Goal: Task Accomplishment & Management: Manage account settings

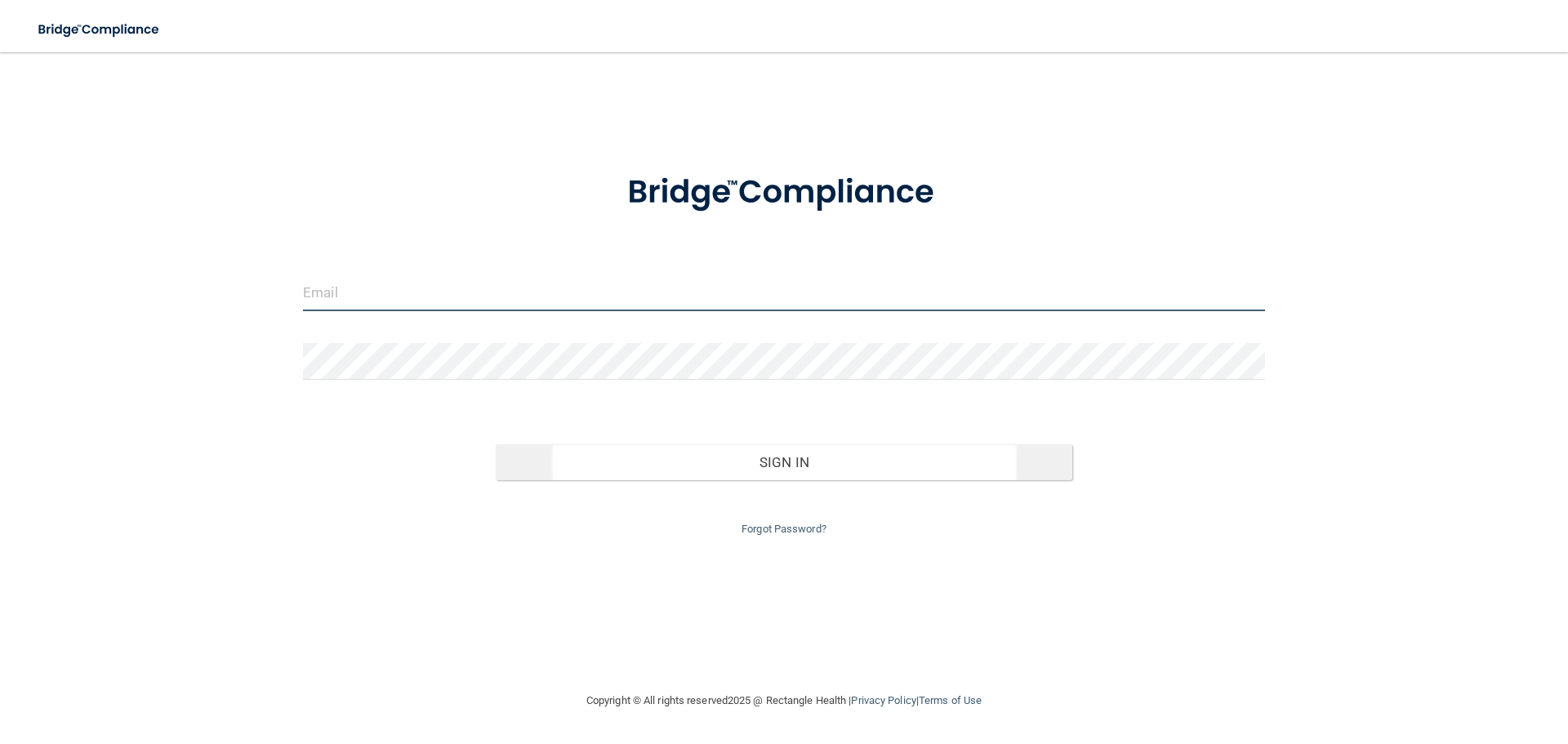
type input "[EMAIL_ADDRESS][DOMAIN_NAME]"
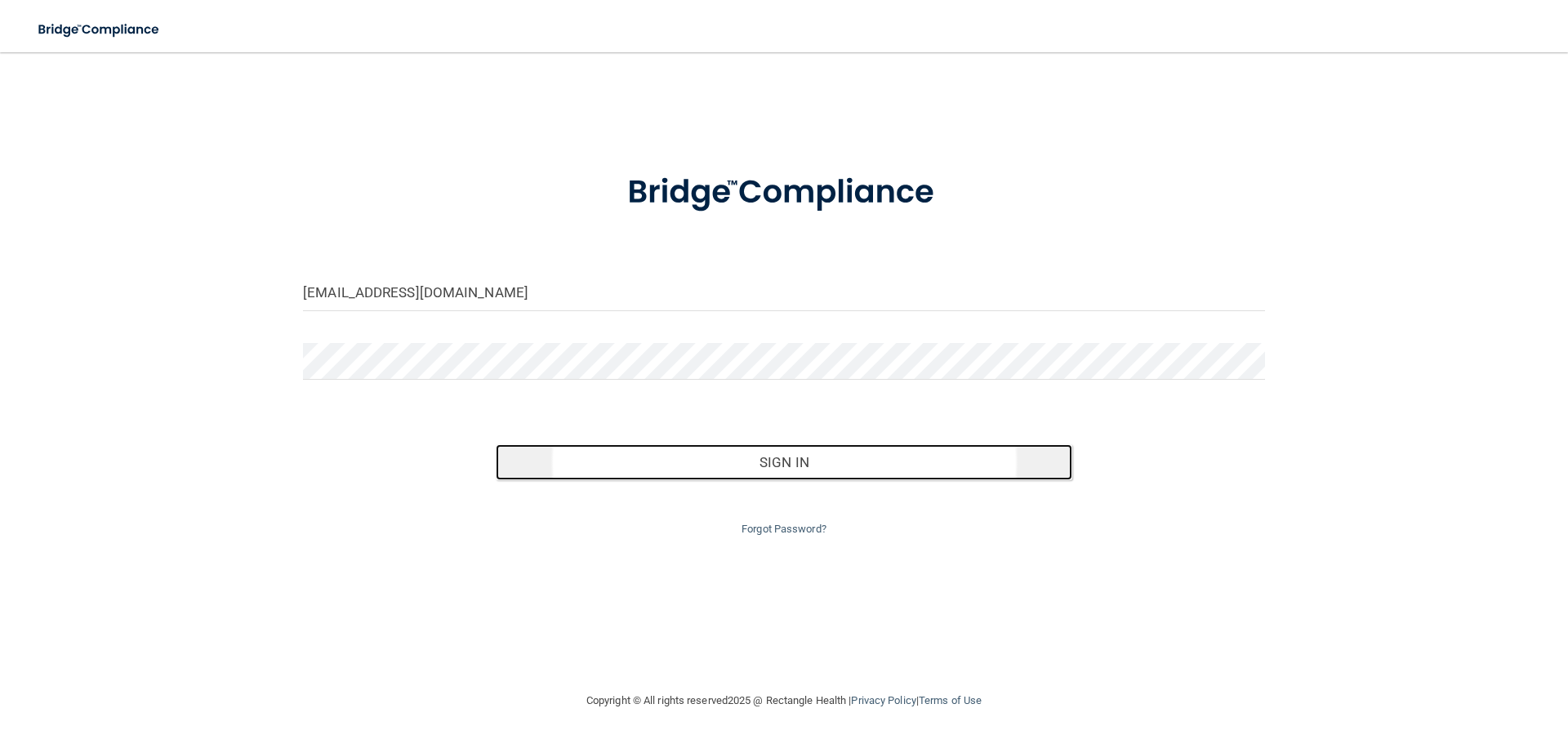
click at [795, 460] on button "Sign In" at bounding box center [784, 462] width 578 height 36
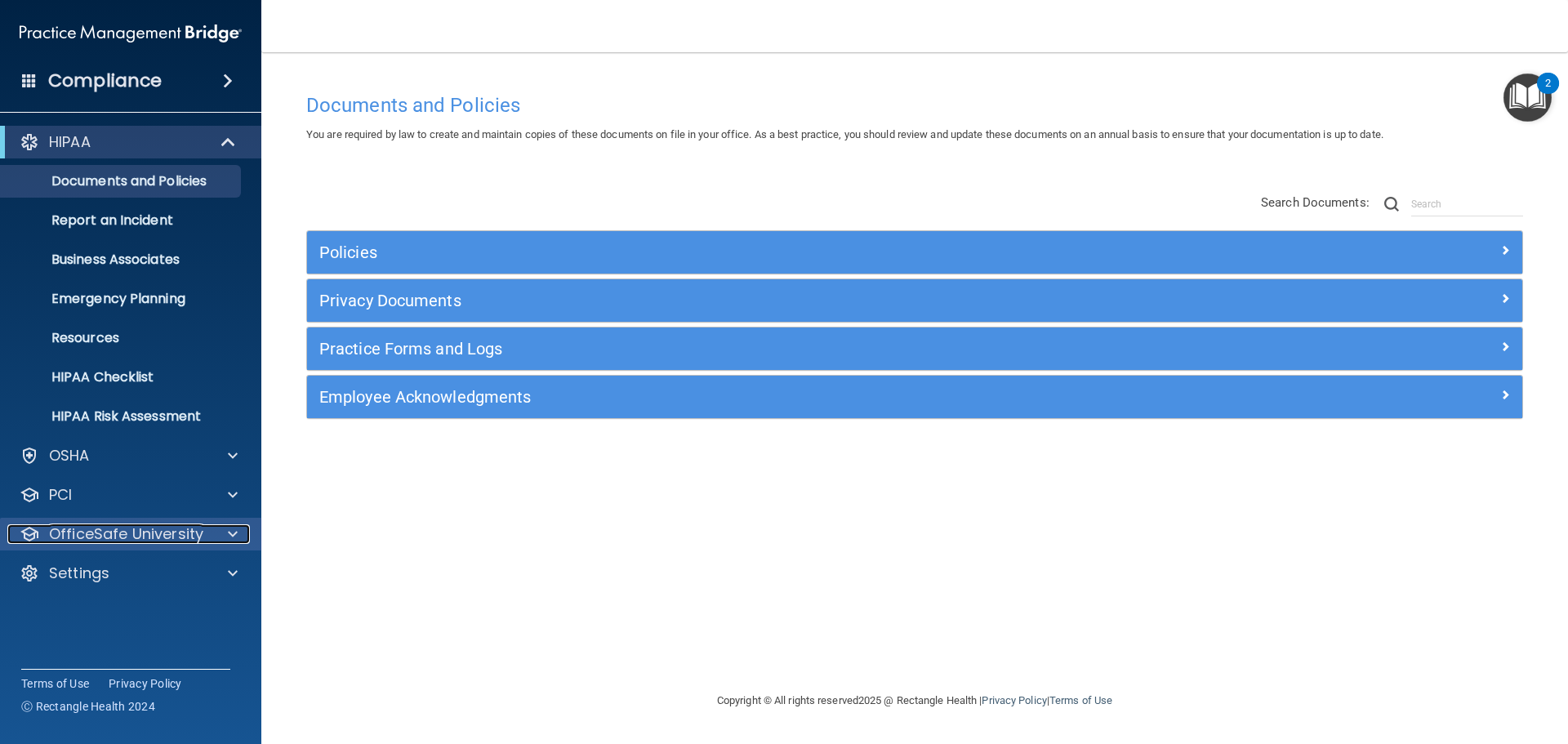
click at [212, 530] on div at bounding box center [230, 534] width 41 height 20
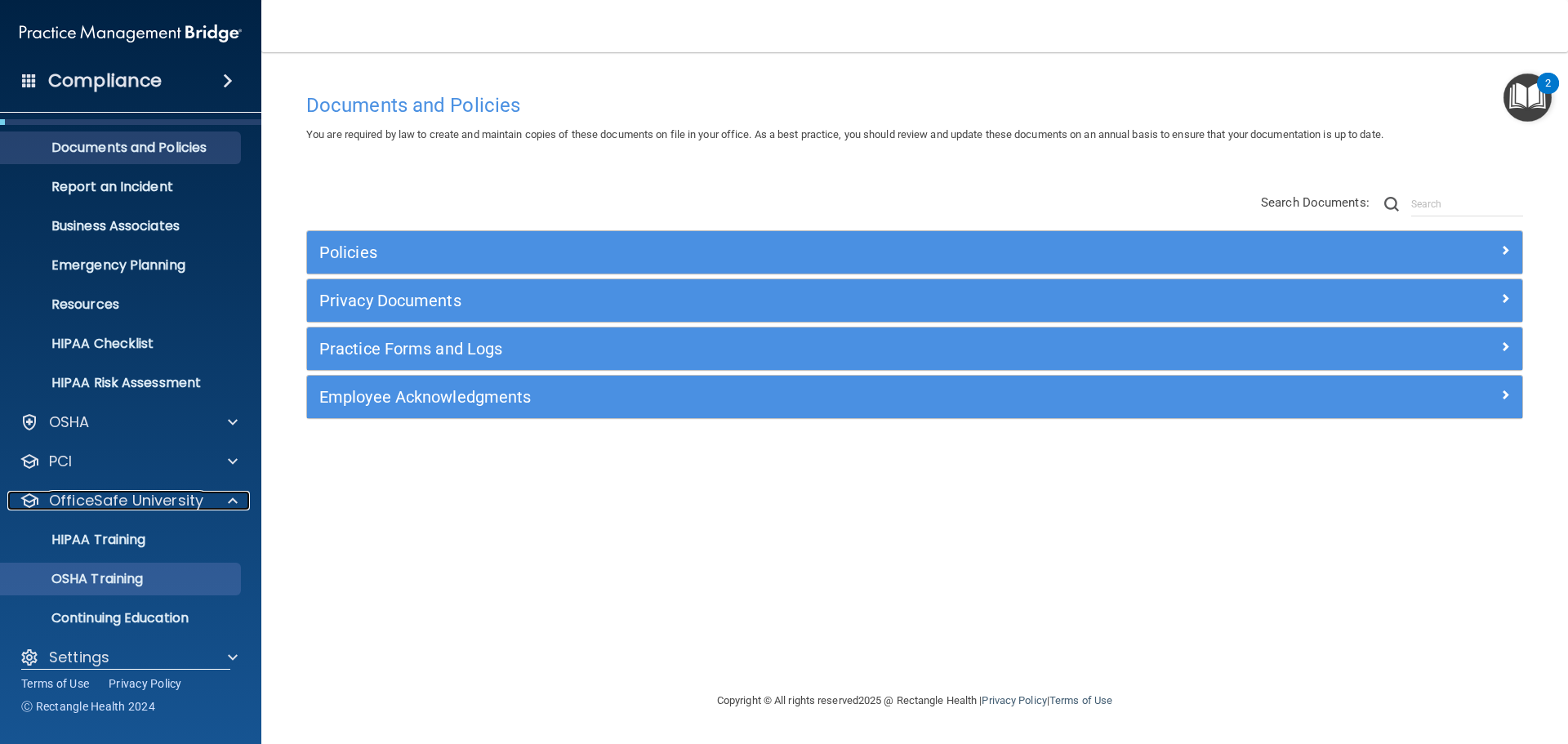
scroll to position [51, 0]
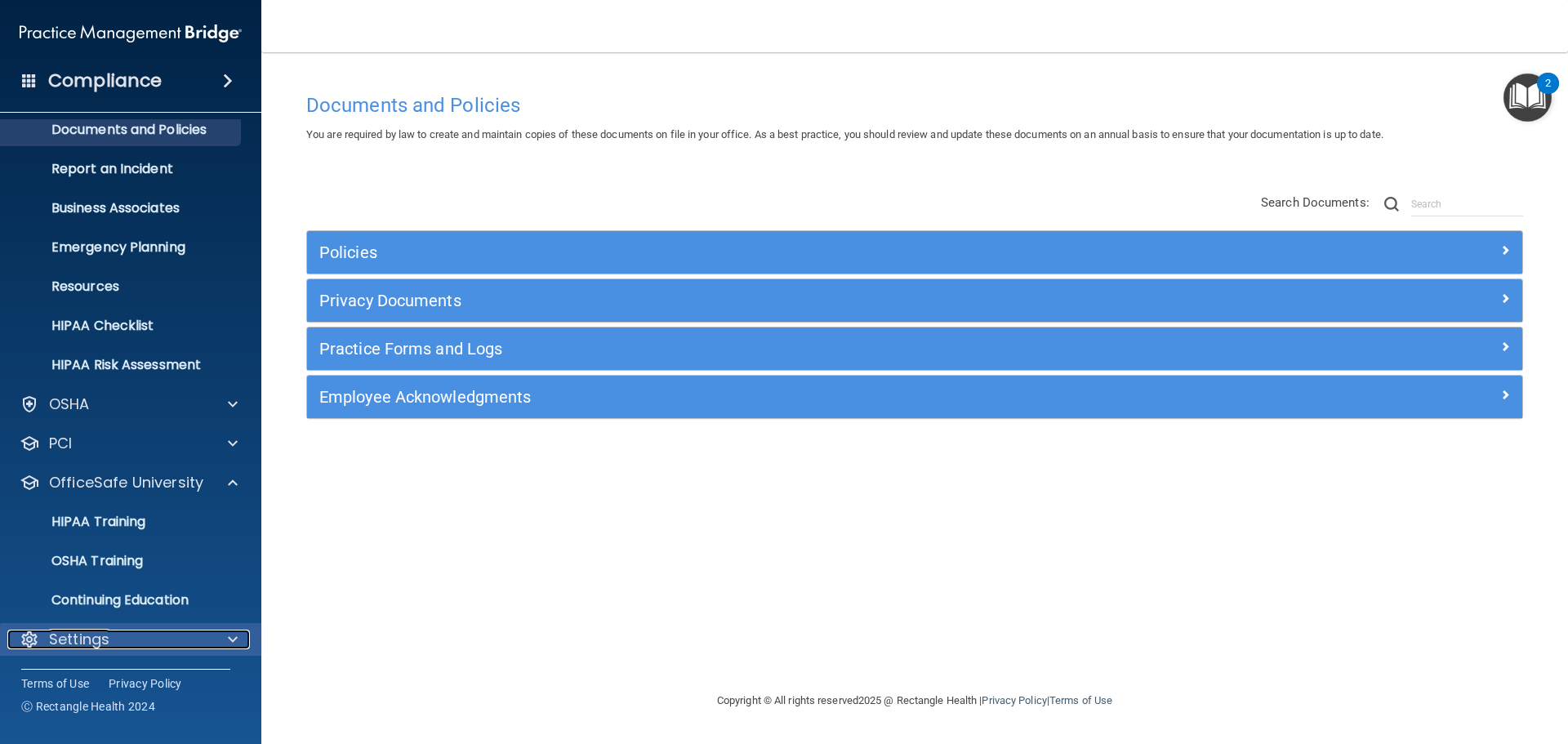
click at [209, 640] on div "Settings" at bounding box center [108, 640] width 203 height 20
click at [215, 639] on div at bounding box center [230, 640] width 41 height 20
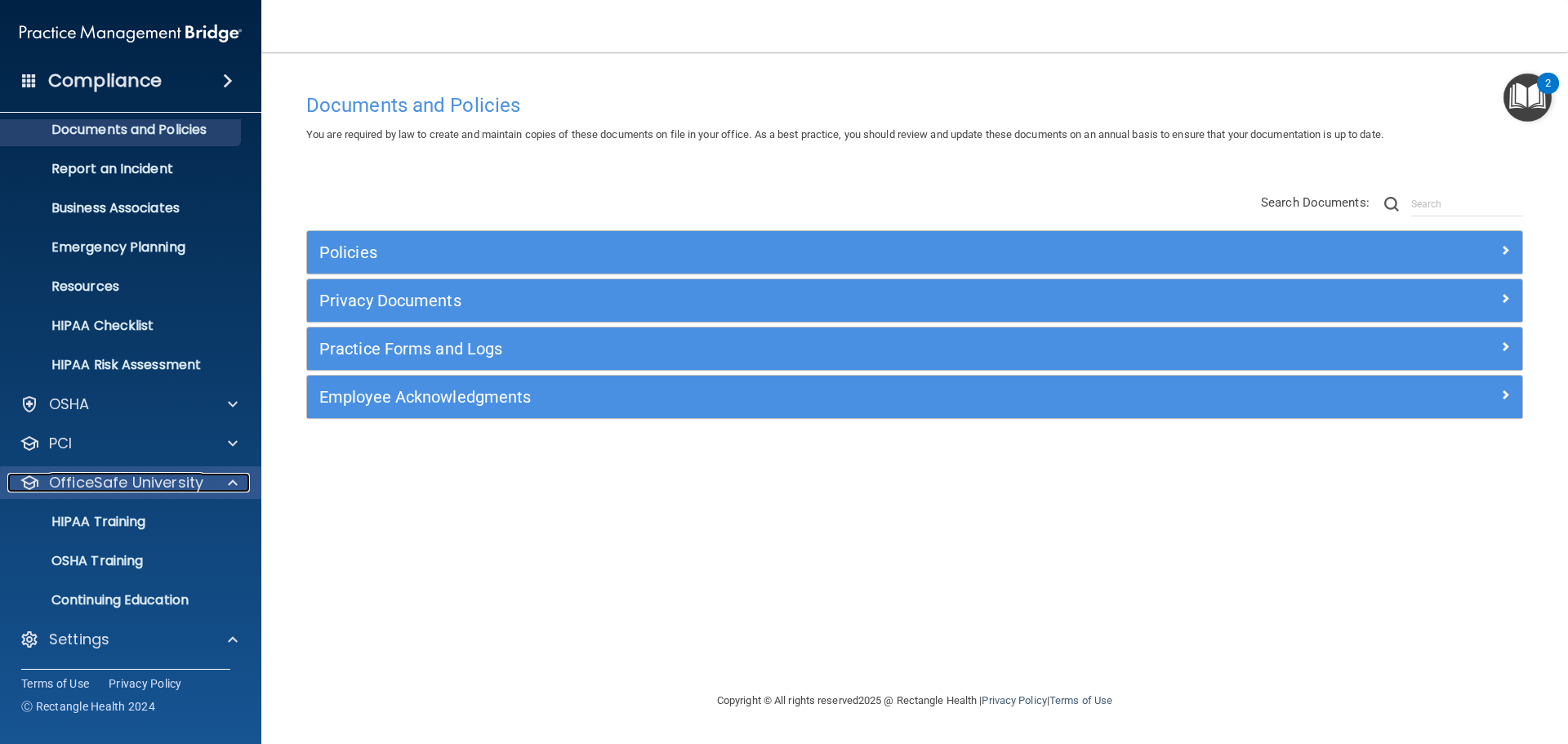
click at [118, 476] on p "OfficeSafe University" at bounding box center [127, 483] width 154 height 20
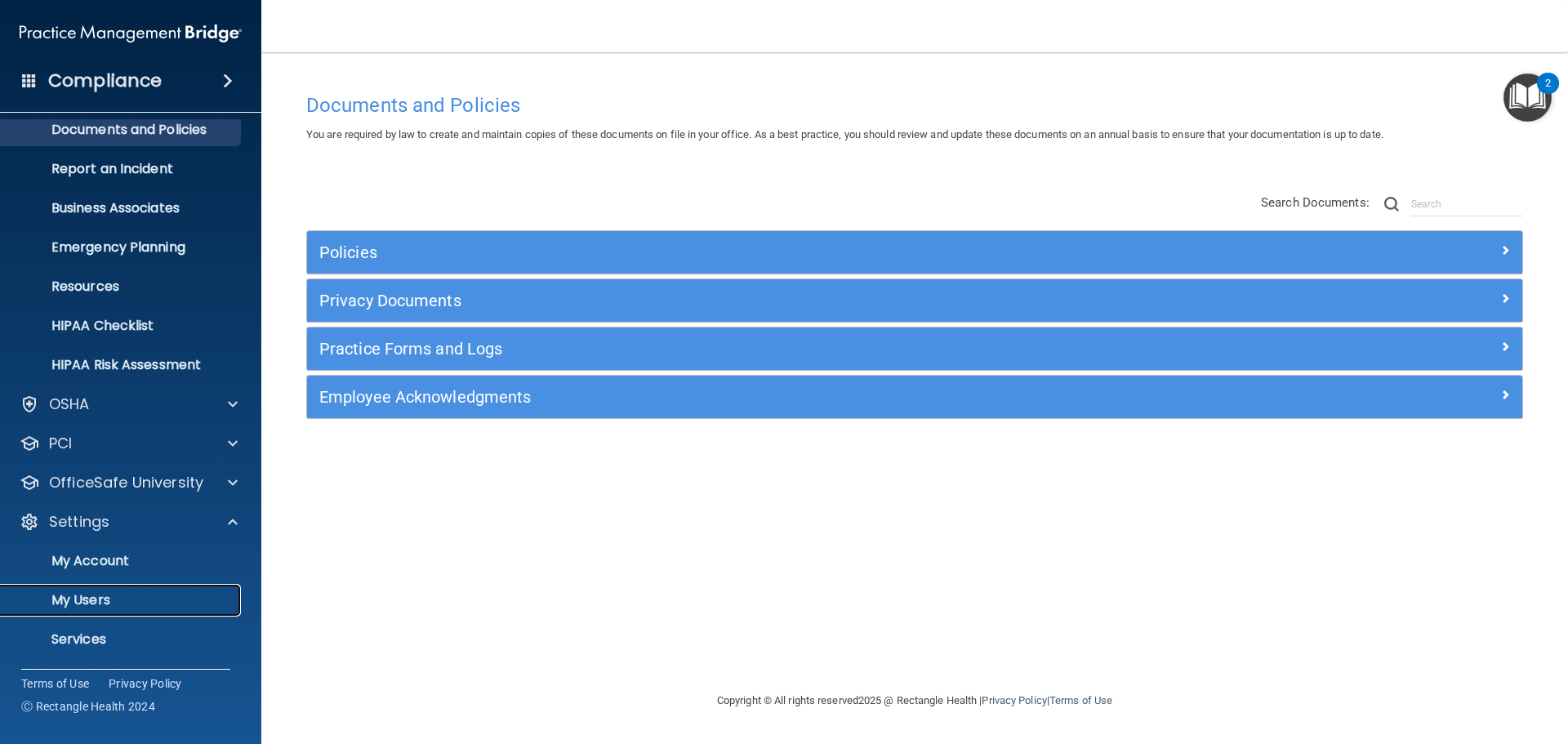
click at [84, 608] on p "My Users" at bounding box center [122, 601] width 223 height 17
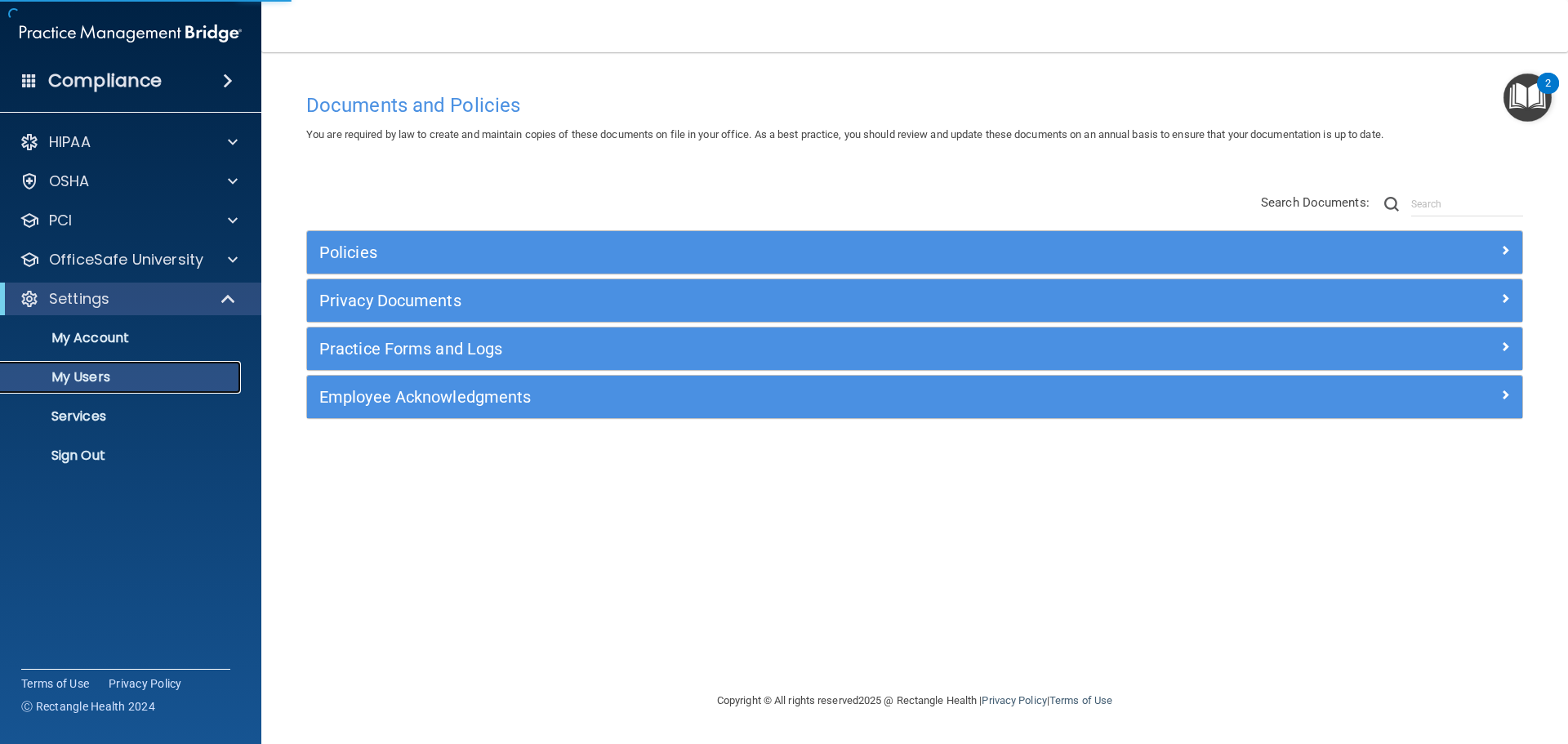
select select "20"
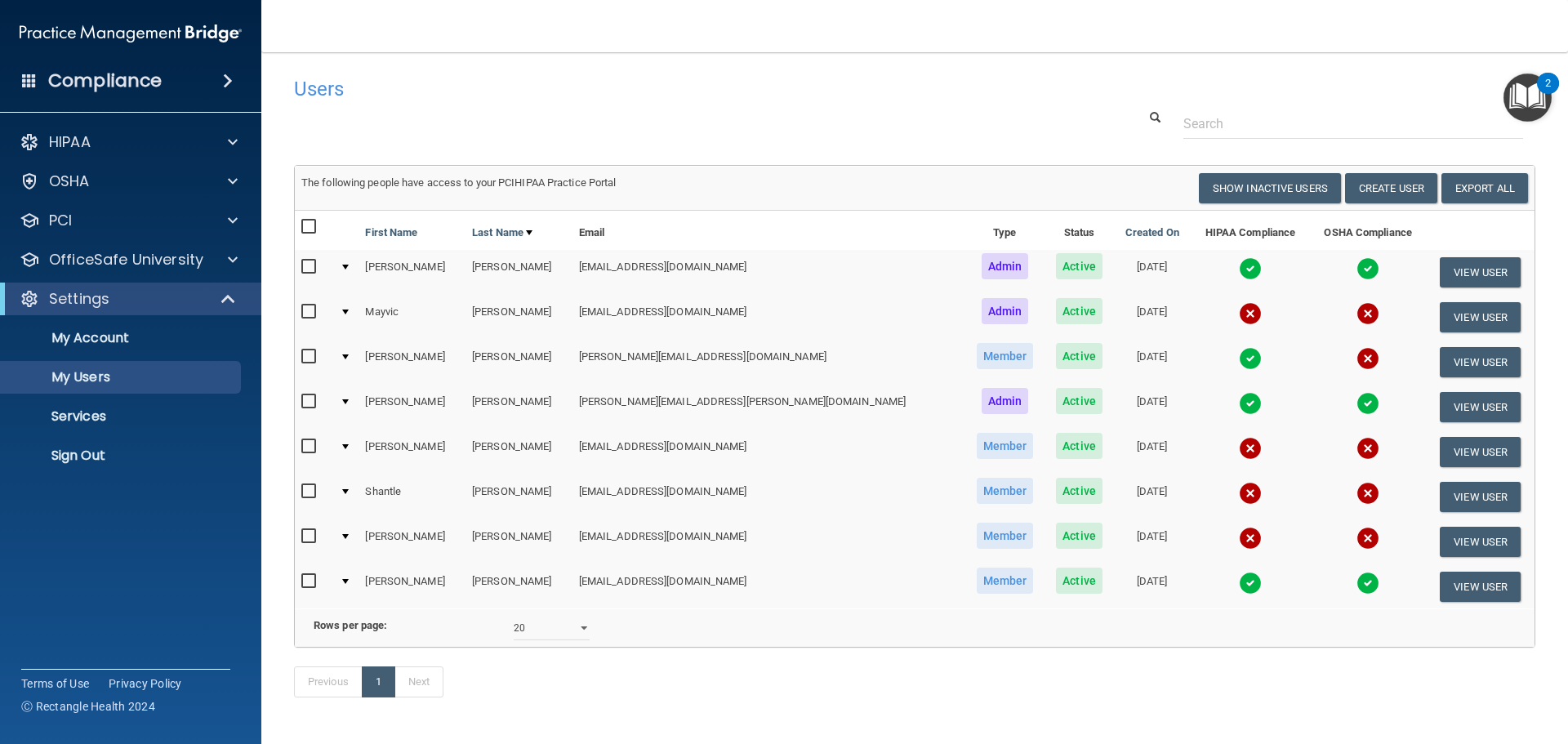
click at [307, 440] on input "checkbox" at bounding box center [311, 446] width 19 height 13
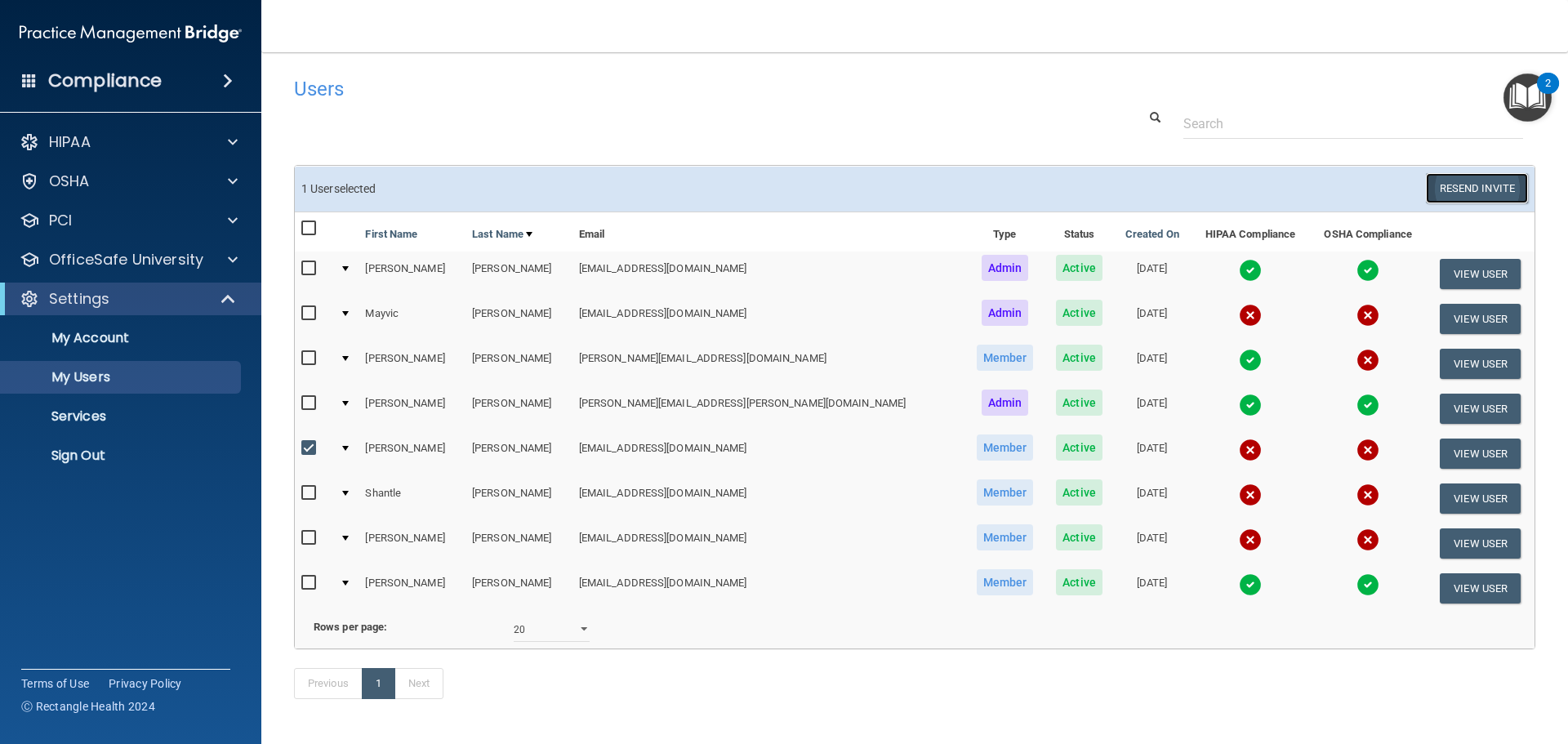
click at [1467, 188] on button "Resend Invite" at bounding box center [1477, 188] width 102 height 31
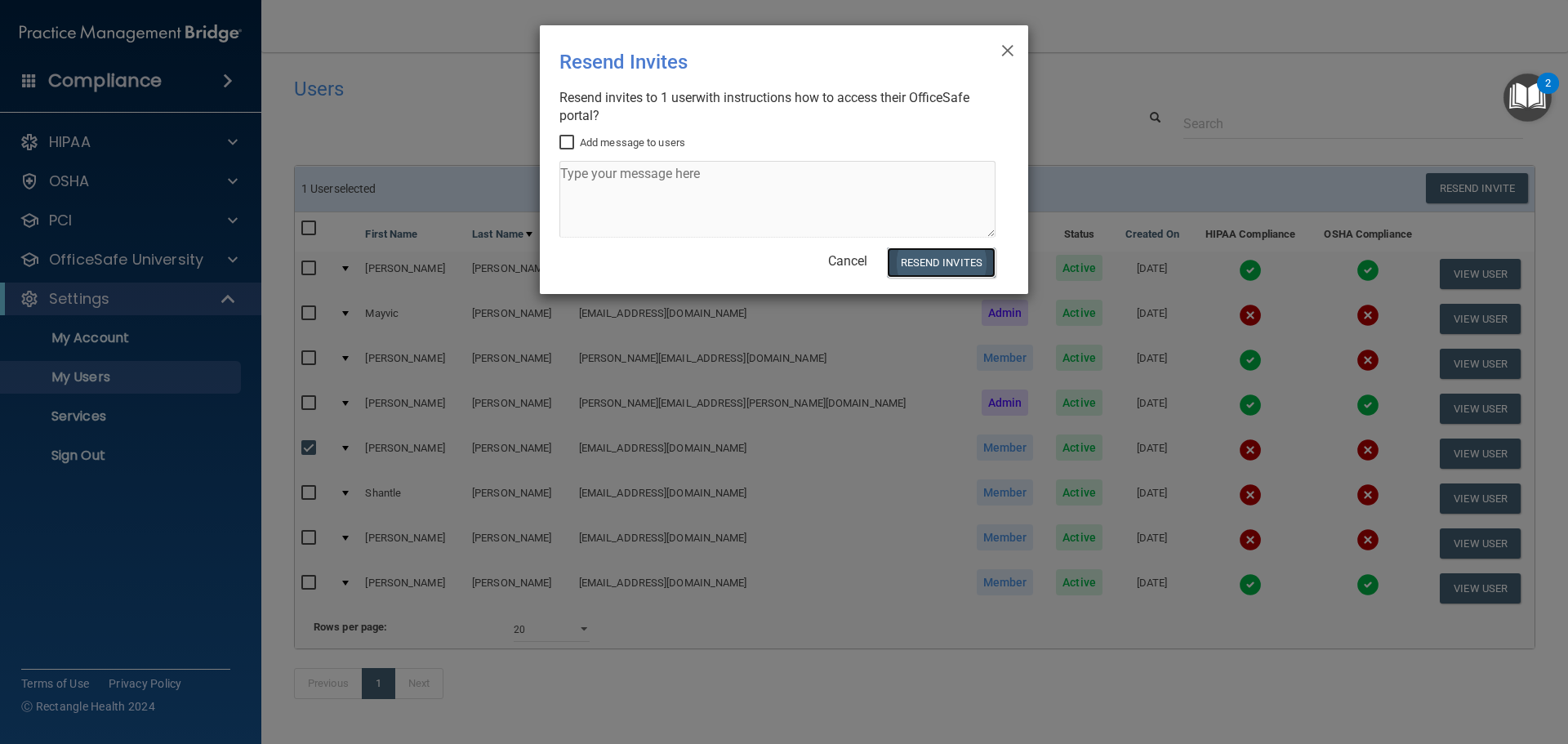
click at [939, 258] on button "Resend Invites" at bounding box center [942, 262] width 109 height 31
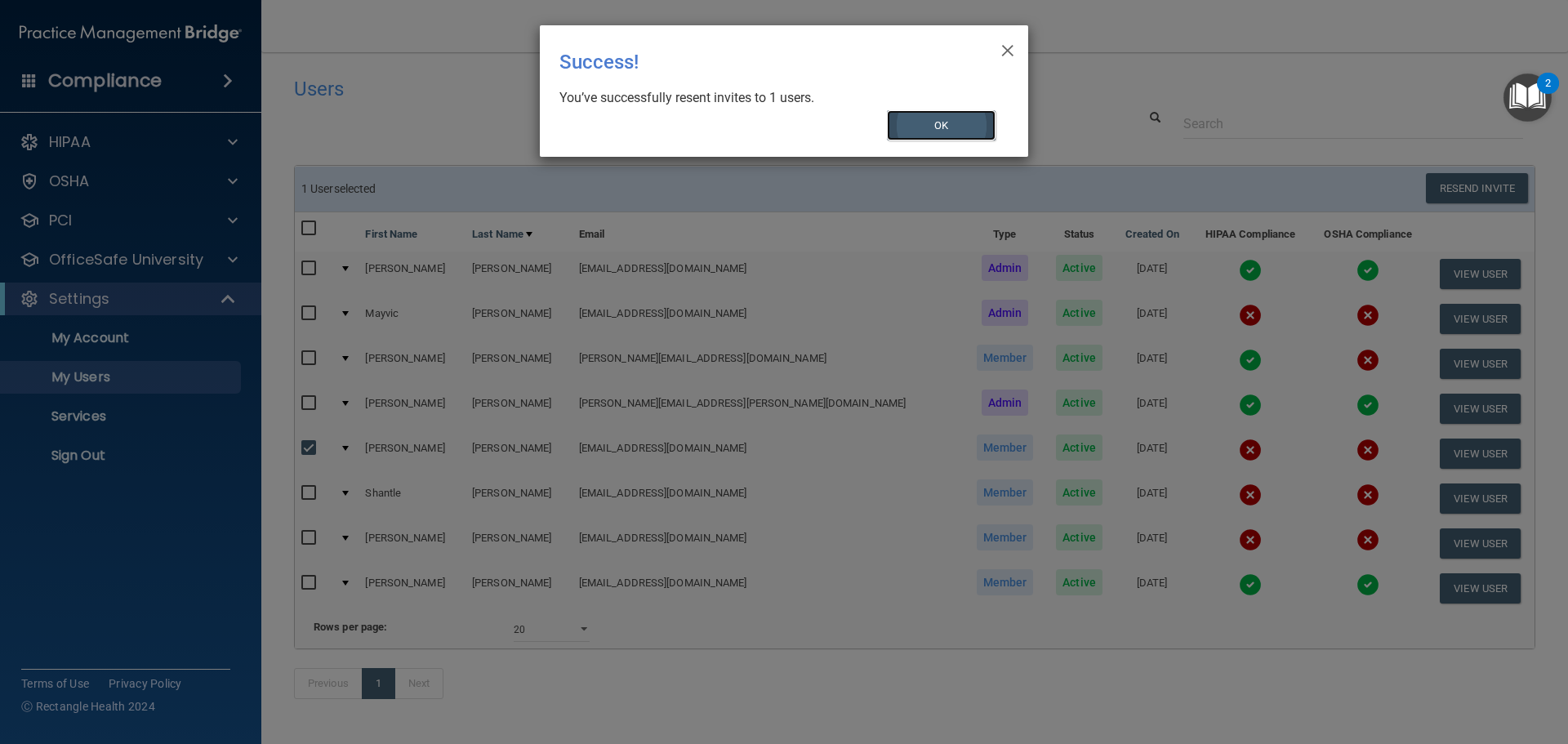
click at [958, 126] on button "OK" at bounding box center [942, 125] width 110 height 31
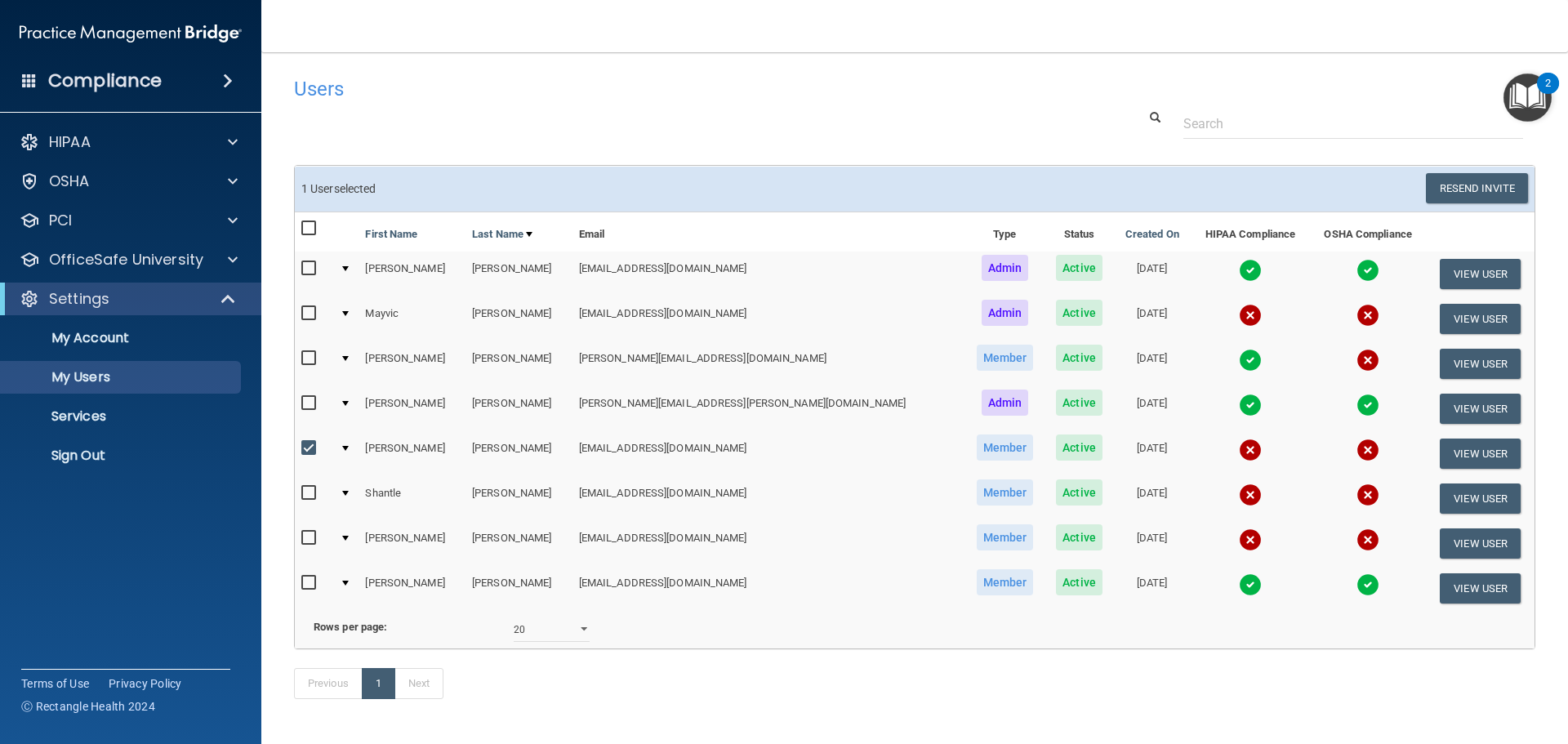
drag, startPoint x: 310, startPoint y: 448, endPoint x: 312, endPoint y: 465, distance: 17.1
click at [310, 448] on input "checkbox" at bounding box center [311, 448] width 19 height 13
checkbox input "false"
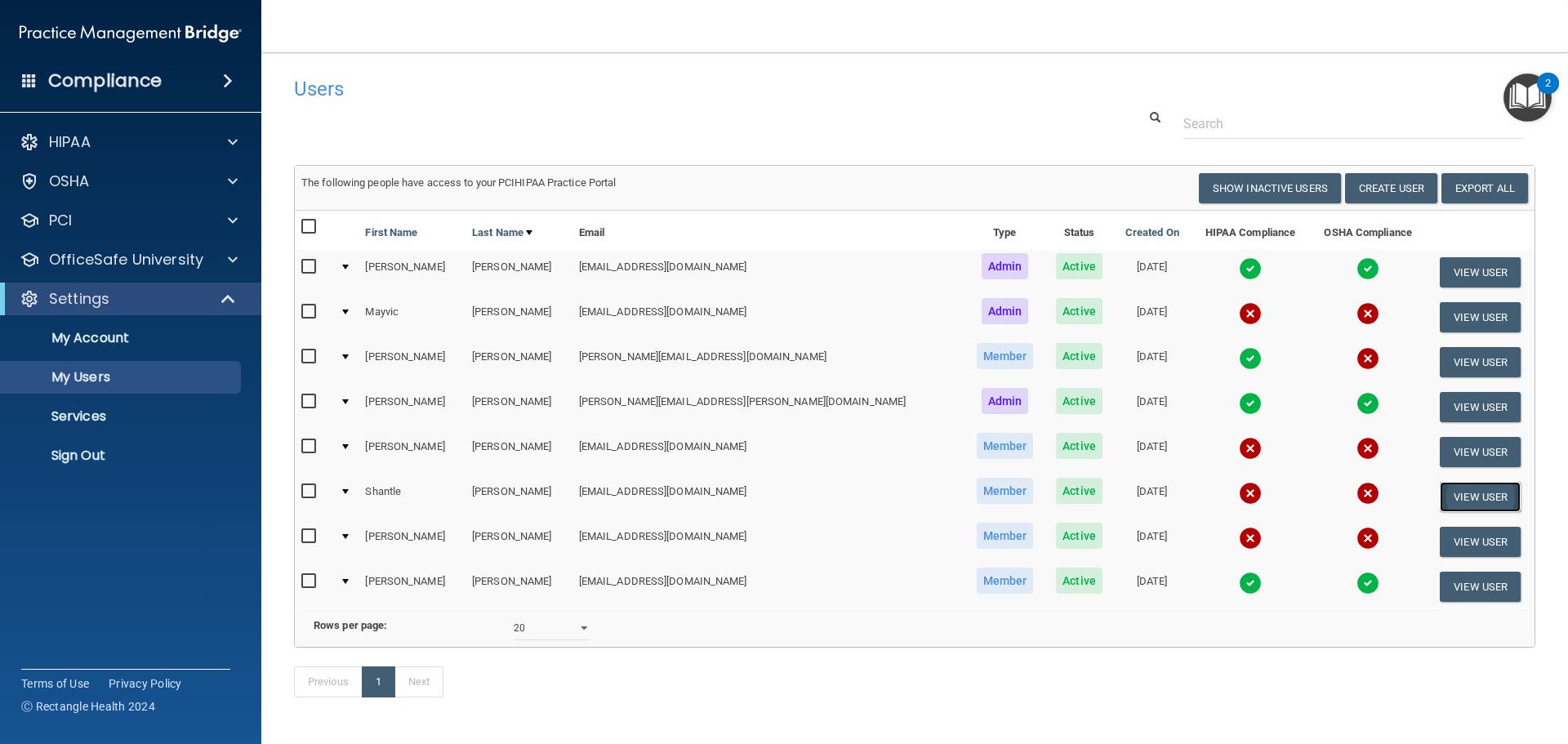
click at [1465, 495] on button "View User" at bounding box center [1481, 497] width 81 height 31
